Goal: Task Accomplishment & Management: Manage account settings

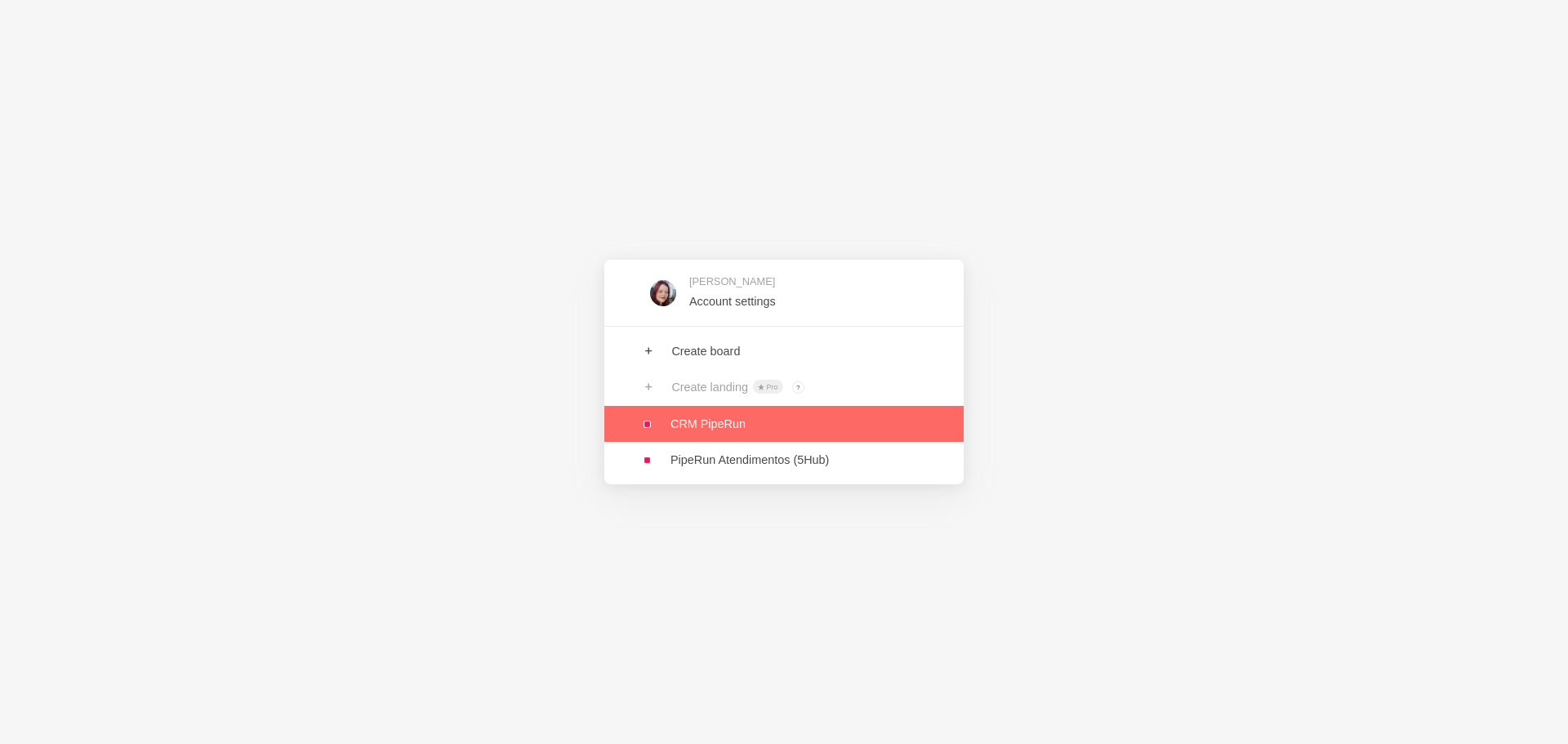
click at [678, 427] on link at bounding box center [783, 423] width 359 height 36
click at [661, 417] on link at bounding box center [783, 423] width 359 height 36
click at [735, 416] on link at bounding box center [783, 423] width 359 height 36
